Goal: Task Accomplishment & Management: Use online tool/utility

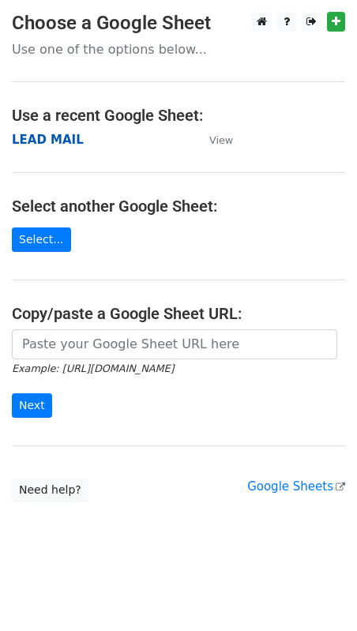
click at [32, 141] on strong "LEAD MAIL" at bounding box center [48, 140] width 72 height 14
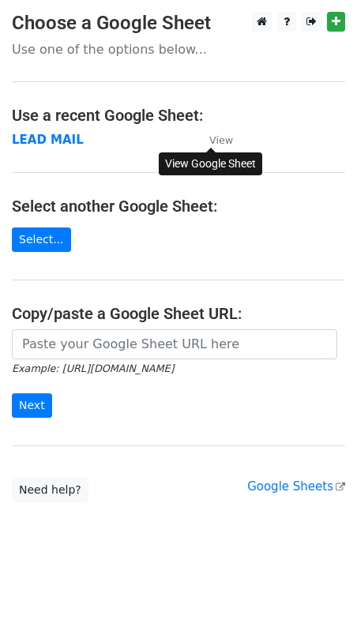
click at [210, 142] on small "View" at bounding box center [221, 140] width 24 height 12
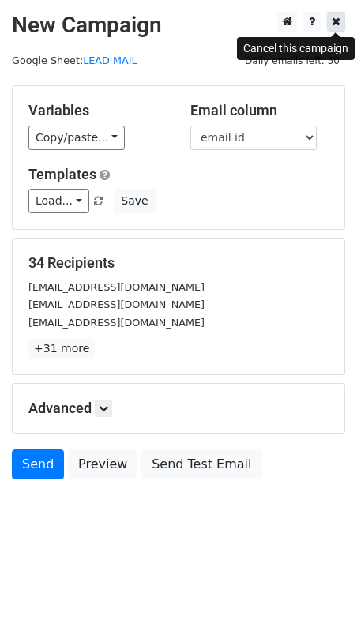
click at [337, 21] on icon at bounding box center [335, 21] width 9 height 11
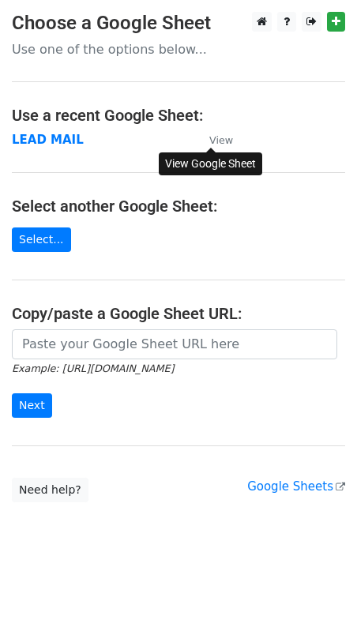
click at [226, 141] on small "View" at bounding box center [221, 140] width 24 height 12
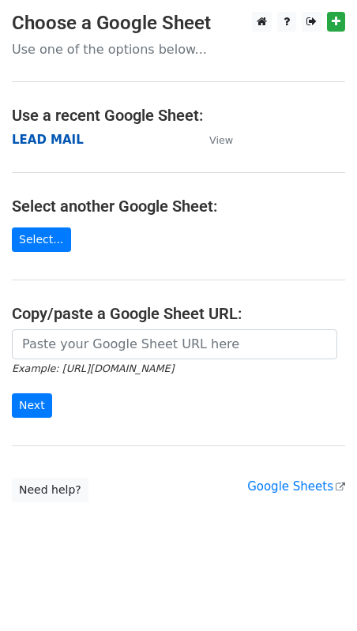
click at [64, 140] on strong "LEAD MAIL" at bounding box center [48, 140] width 72 height 14
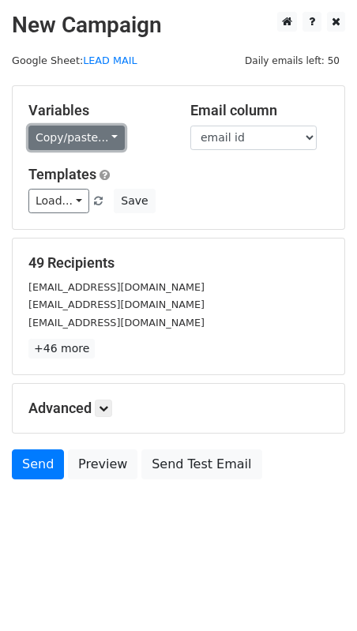
click at [92, 136] on link "Copy/paste..." at bounding box center [76, 137] width 96 height 24
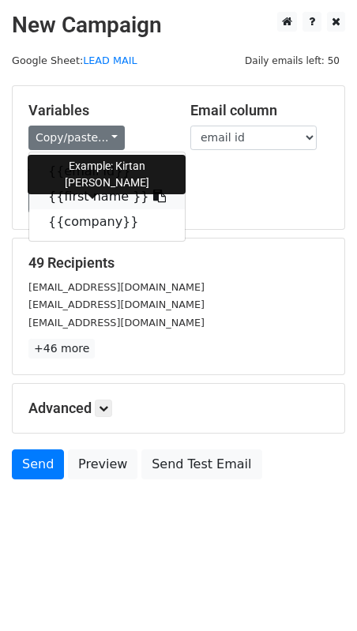
click at [80, 192] on link "{{first name }}" at bounding box center [106, 196] width 155 height 25
